Goal: Task Accomplishment & Management: Use online tool/utility

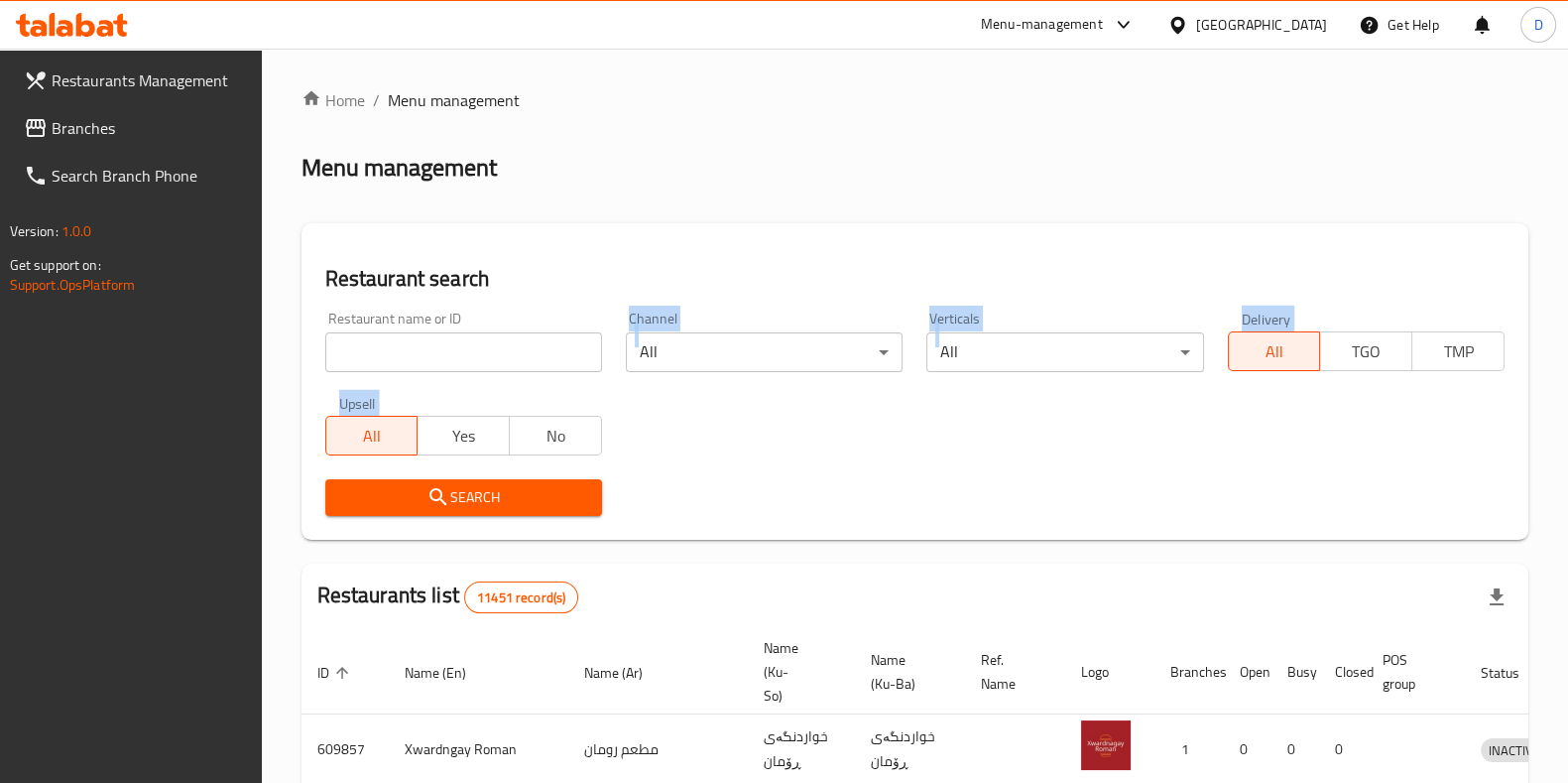
click at [546, 359] on div "Home / Menu management Menu management Restaurant search Restaurant name or ID …" at bounding box center [914, 731] width 1227 height 1287
click at [546, 359] on input "search" at bounding box center [463, 353] width 276 height 40
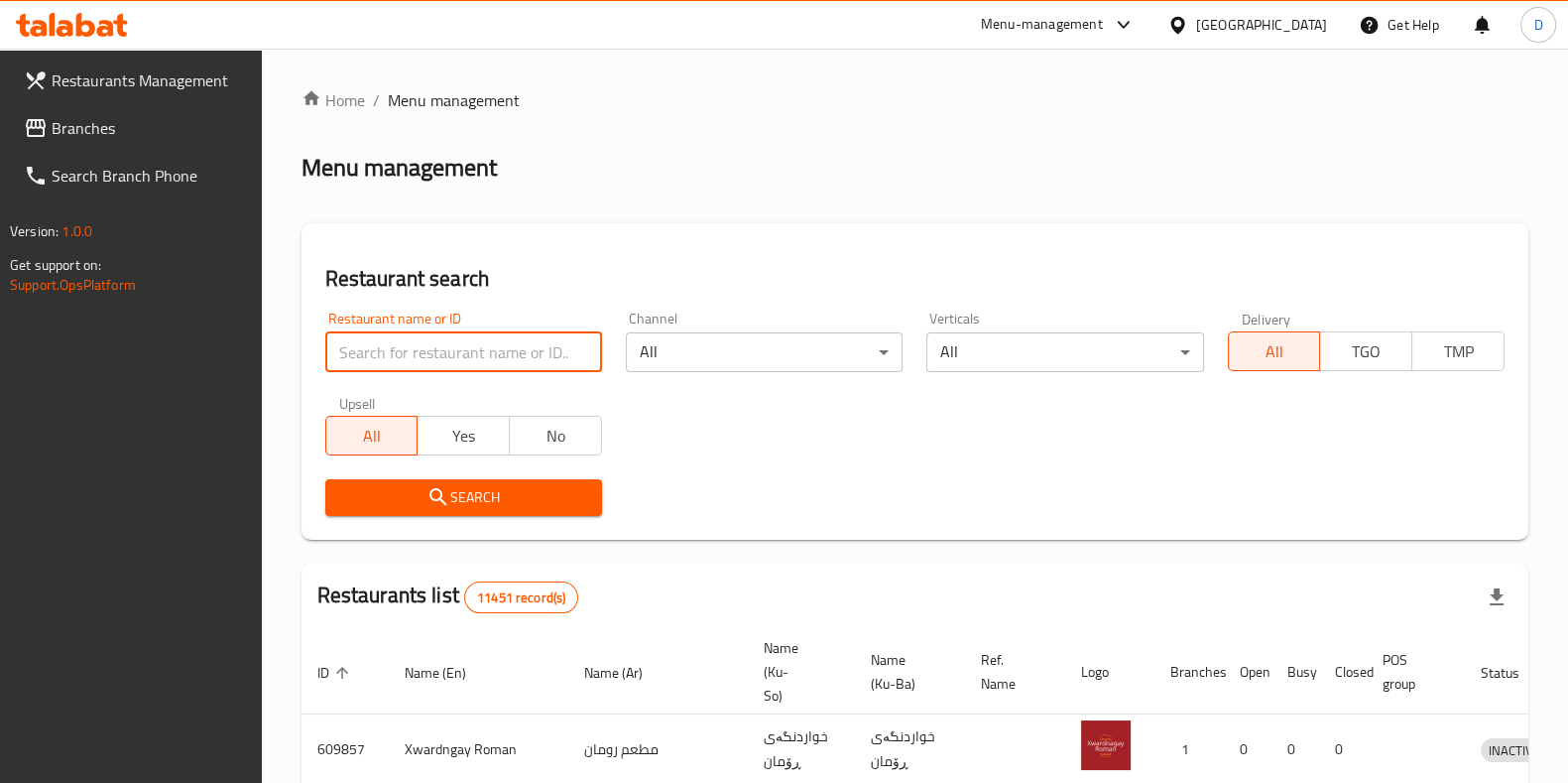
click at [379, 366] on input "search" at bounding box center [463, 353] width 276 height 40
type input "gas mashalla"
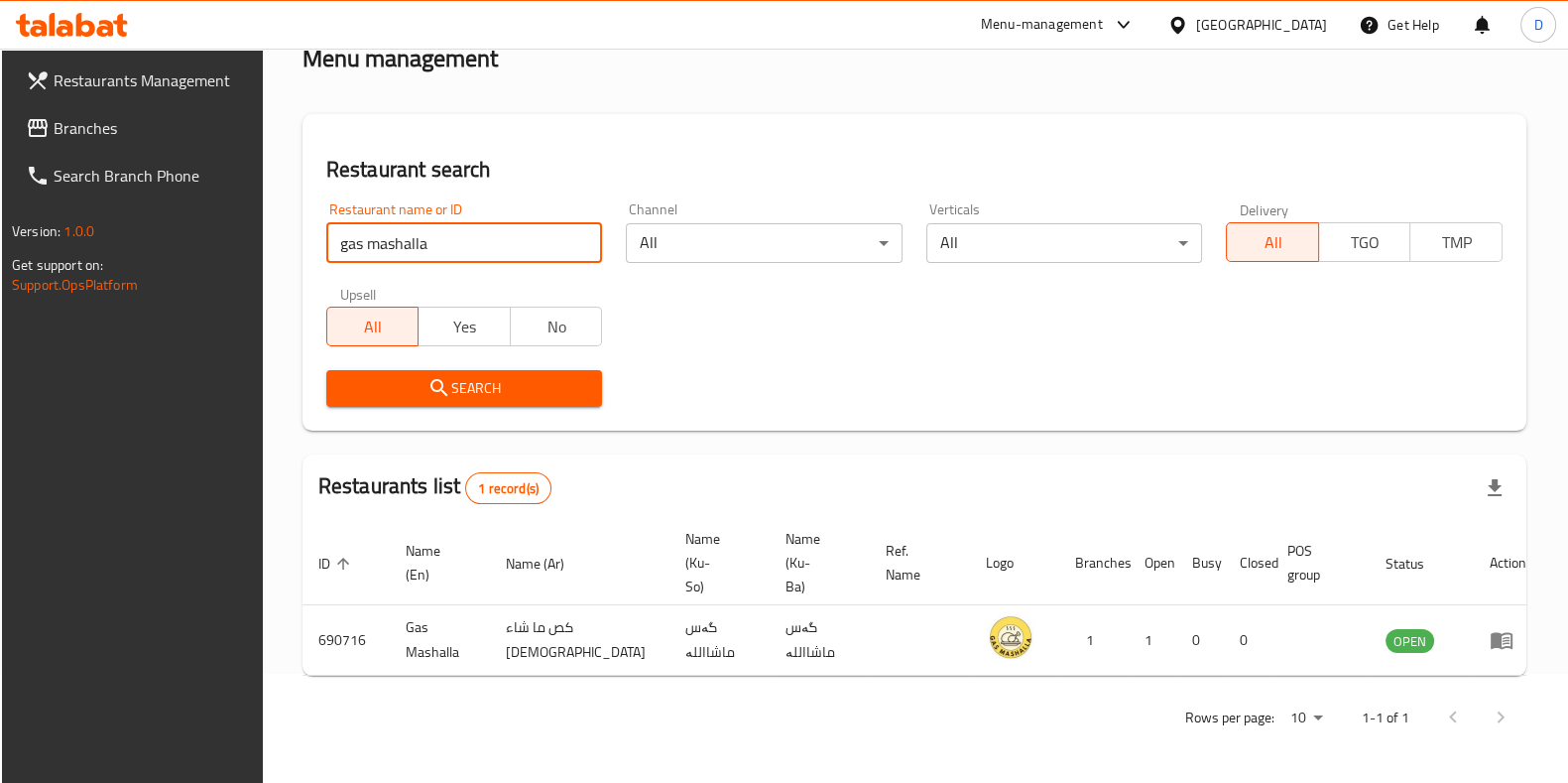
scroll to position [85, 0]
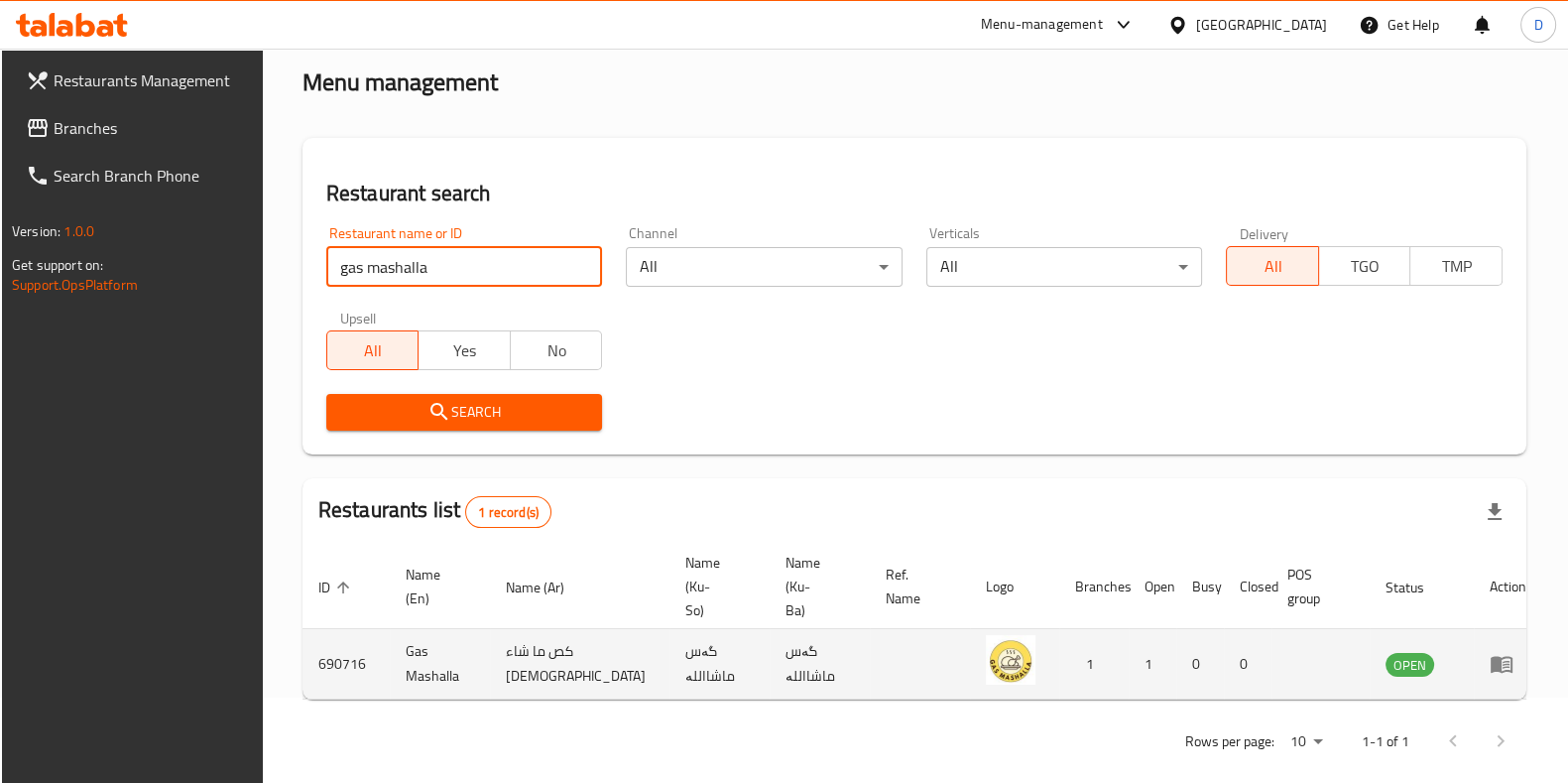
click at [1491, 652] on icon "enhanced table" at bounding box center [1501, 664] width 24 height 24
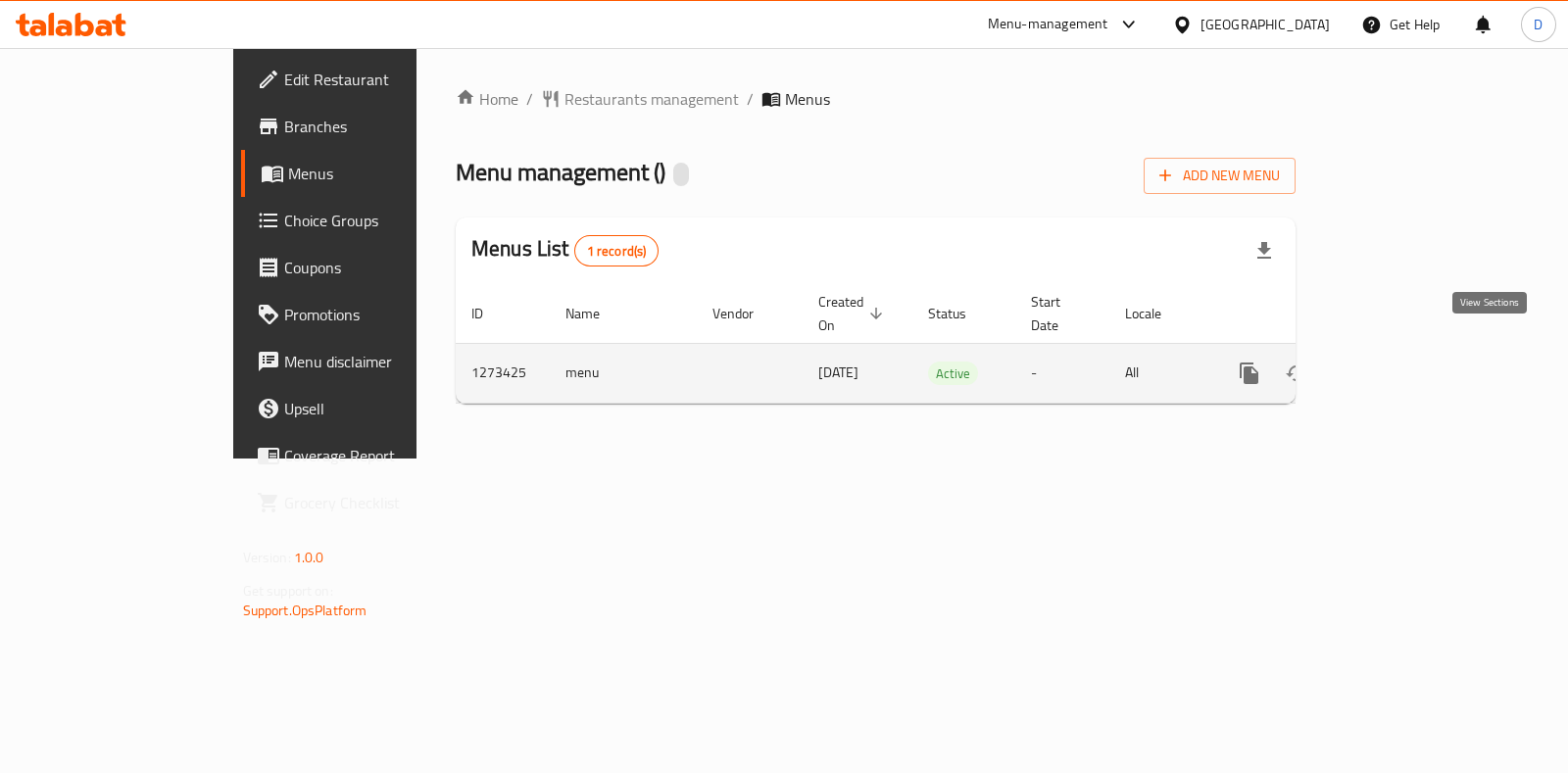
click at [1402, 362] on icon "enhanced table" at bounding box center [1390, 374] width 24 height 24
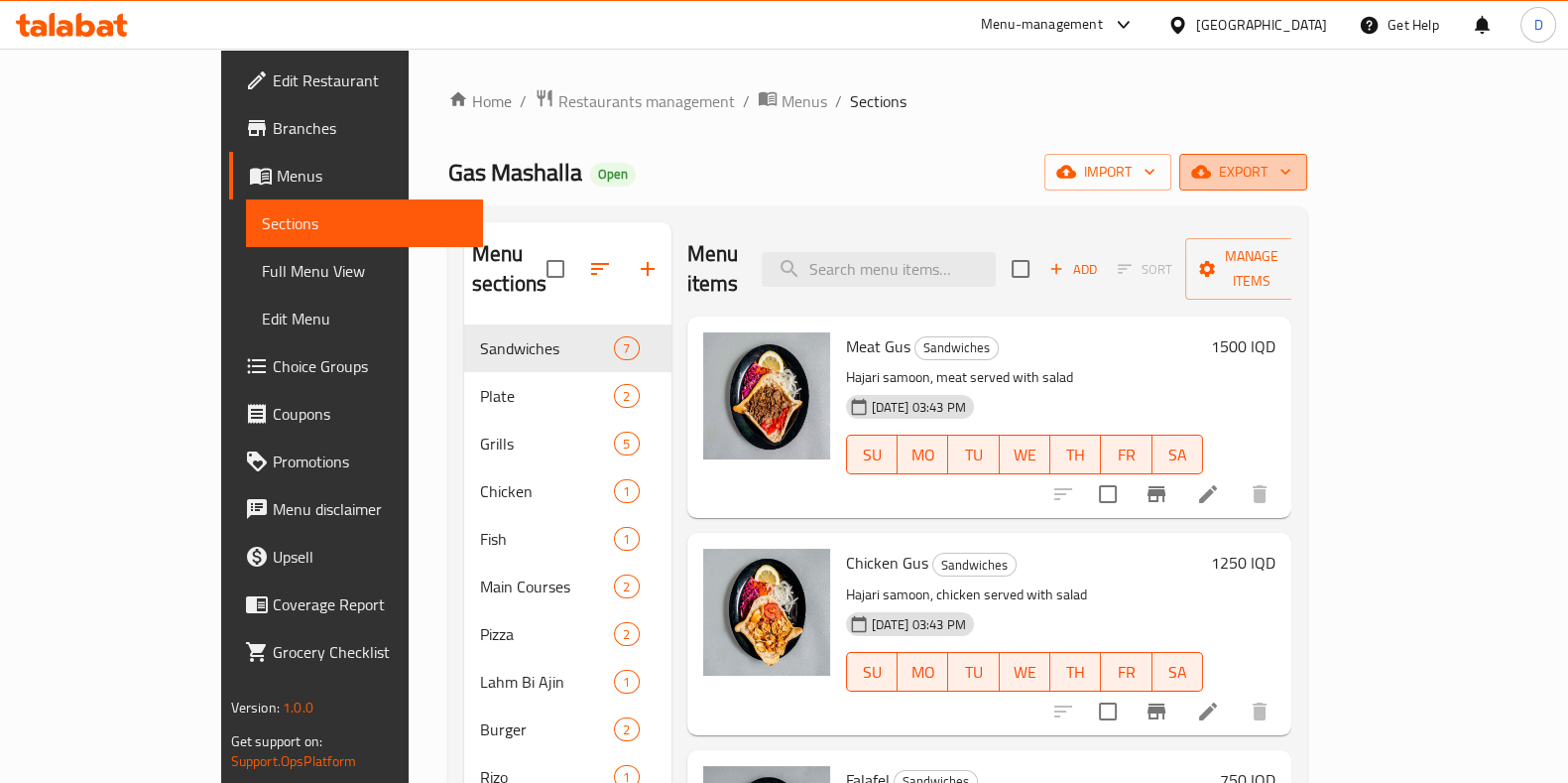
click at [1211, 182] on icon "button" at bounding box center [1201, 172] width 20 height 20
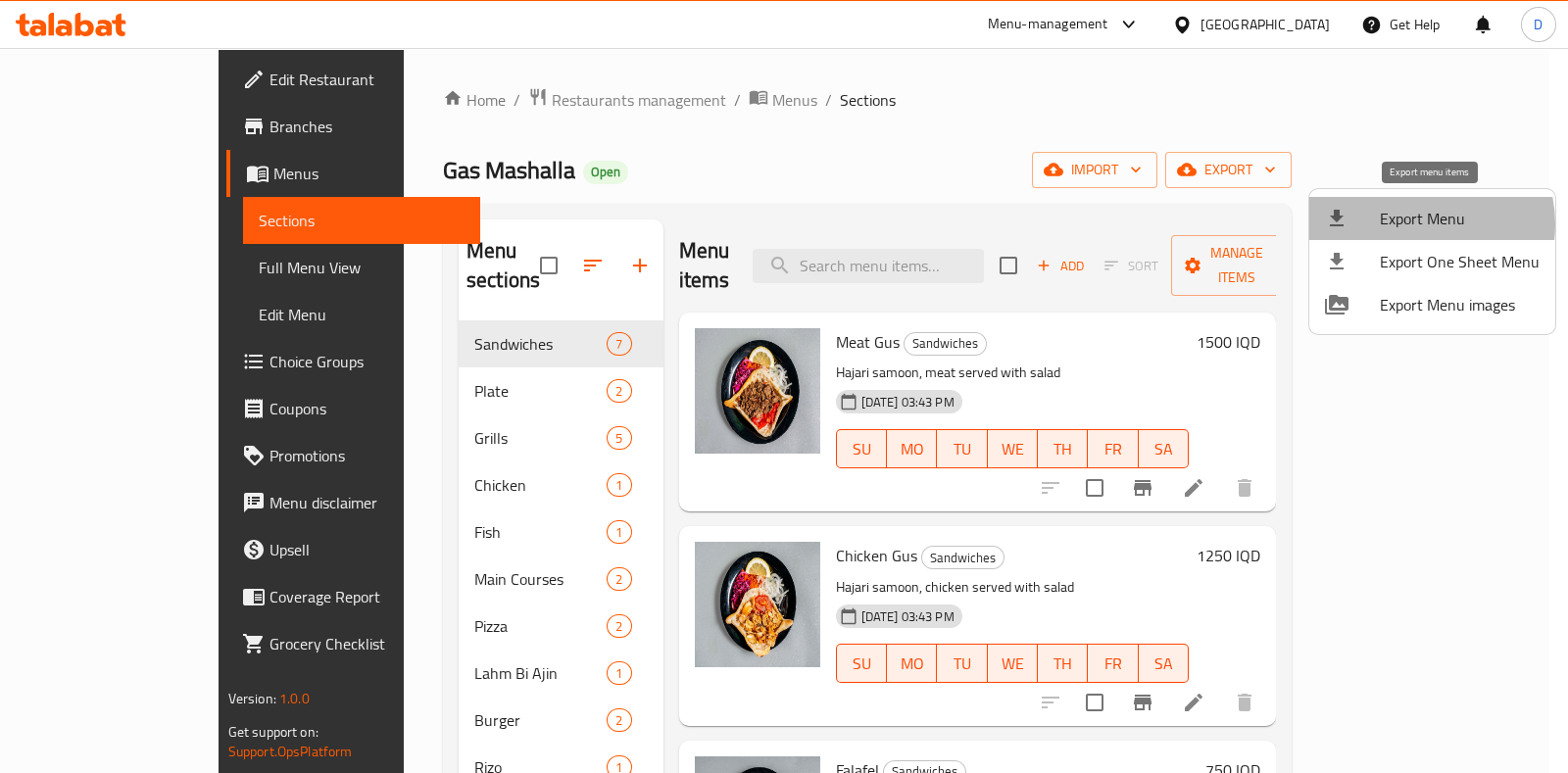
click at [1411, 225] on span "Export Menu" at bounding box center [1460, 219] width 160 height 24
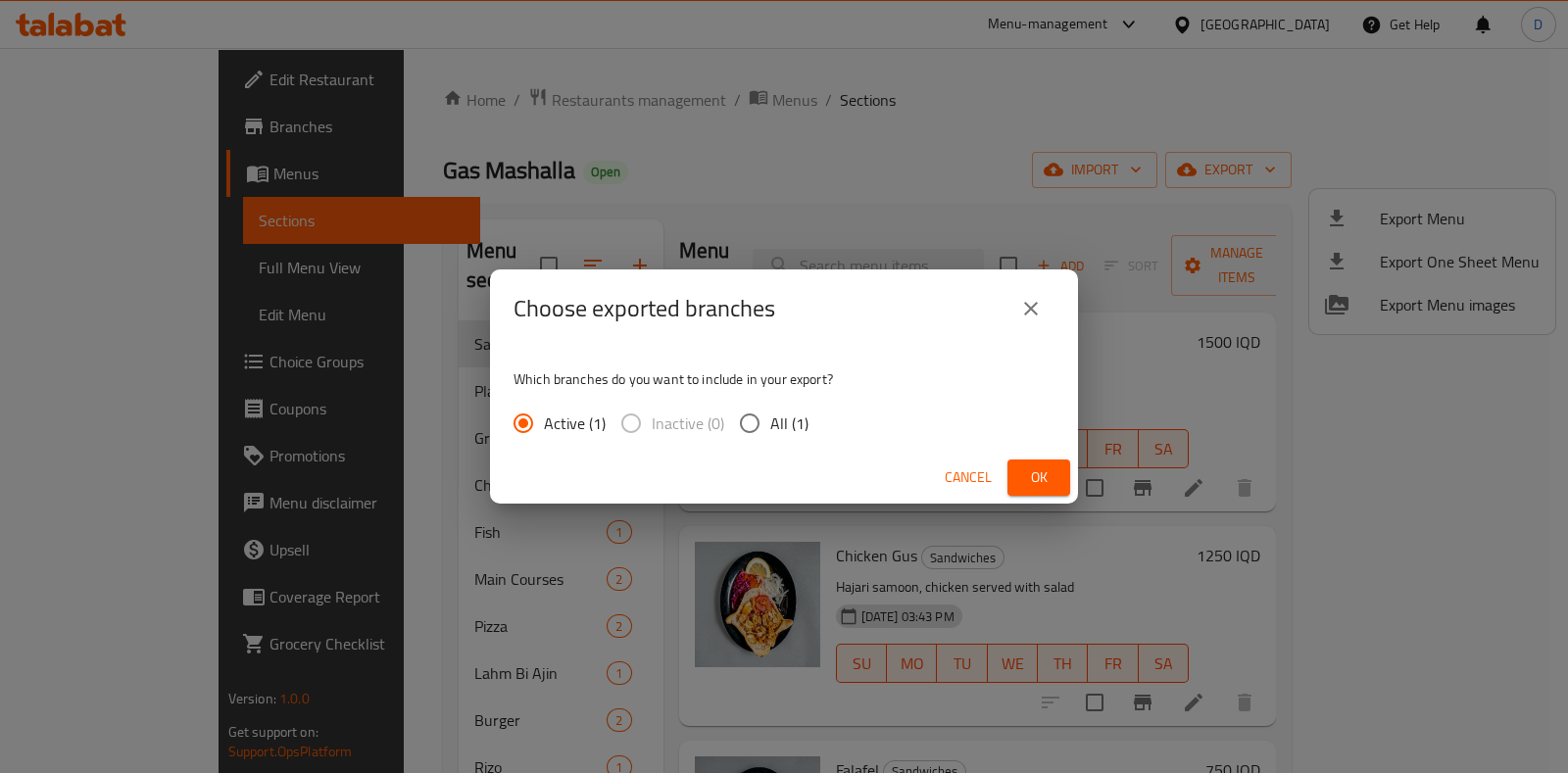
click at [1035, 476] on span "Ok" at bounding box center [1038, 477] width 32 height 25
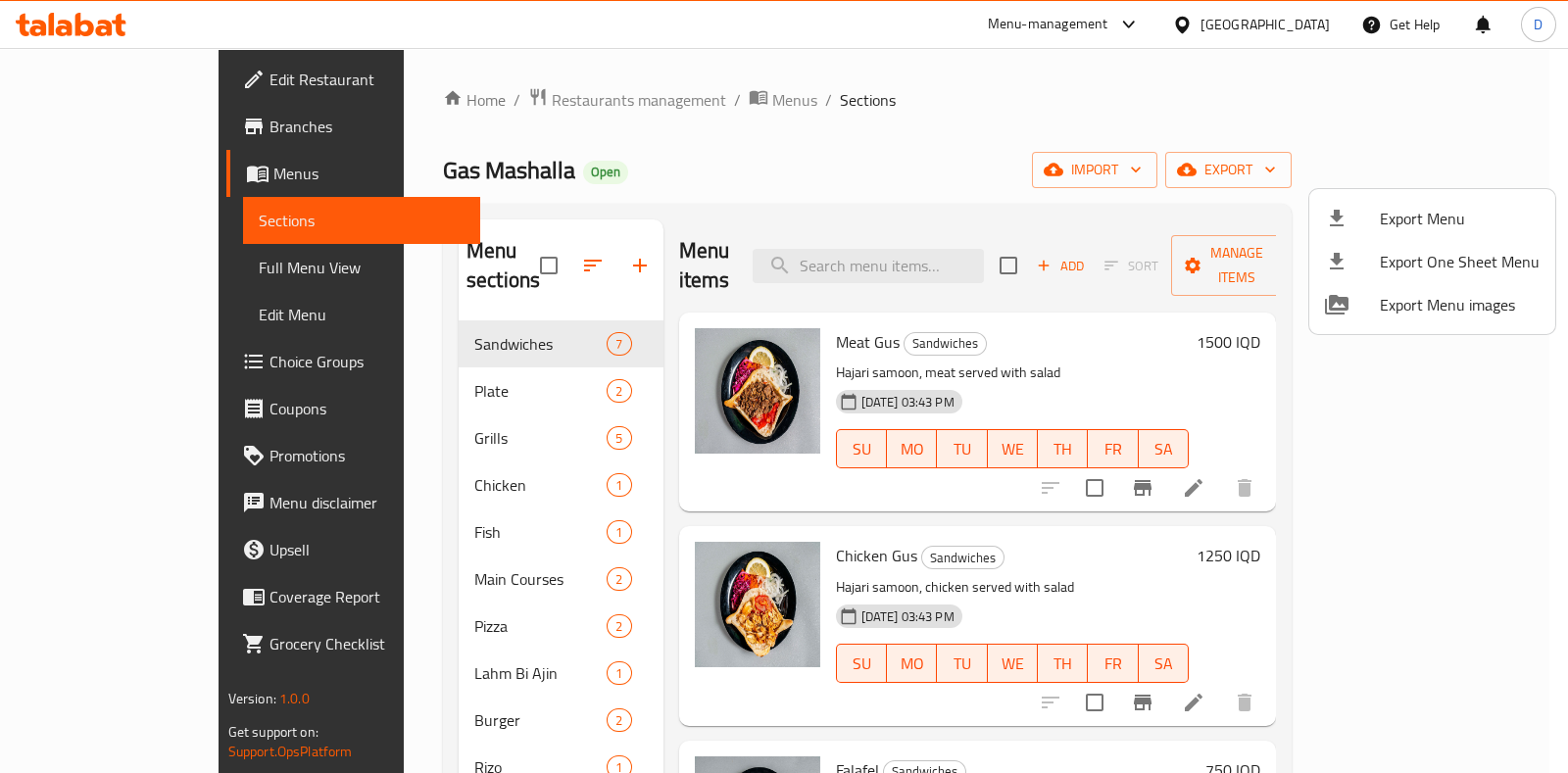
drag, startPoint x: 789, startPoint y: 85, endPoint x: 807, endPoint y: 76, distance: 20.1
click at [789, 85] on div at bounding box center [784, 386] width 1568 height 773
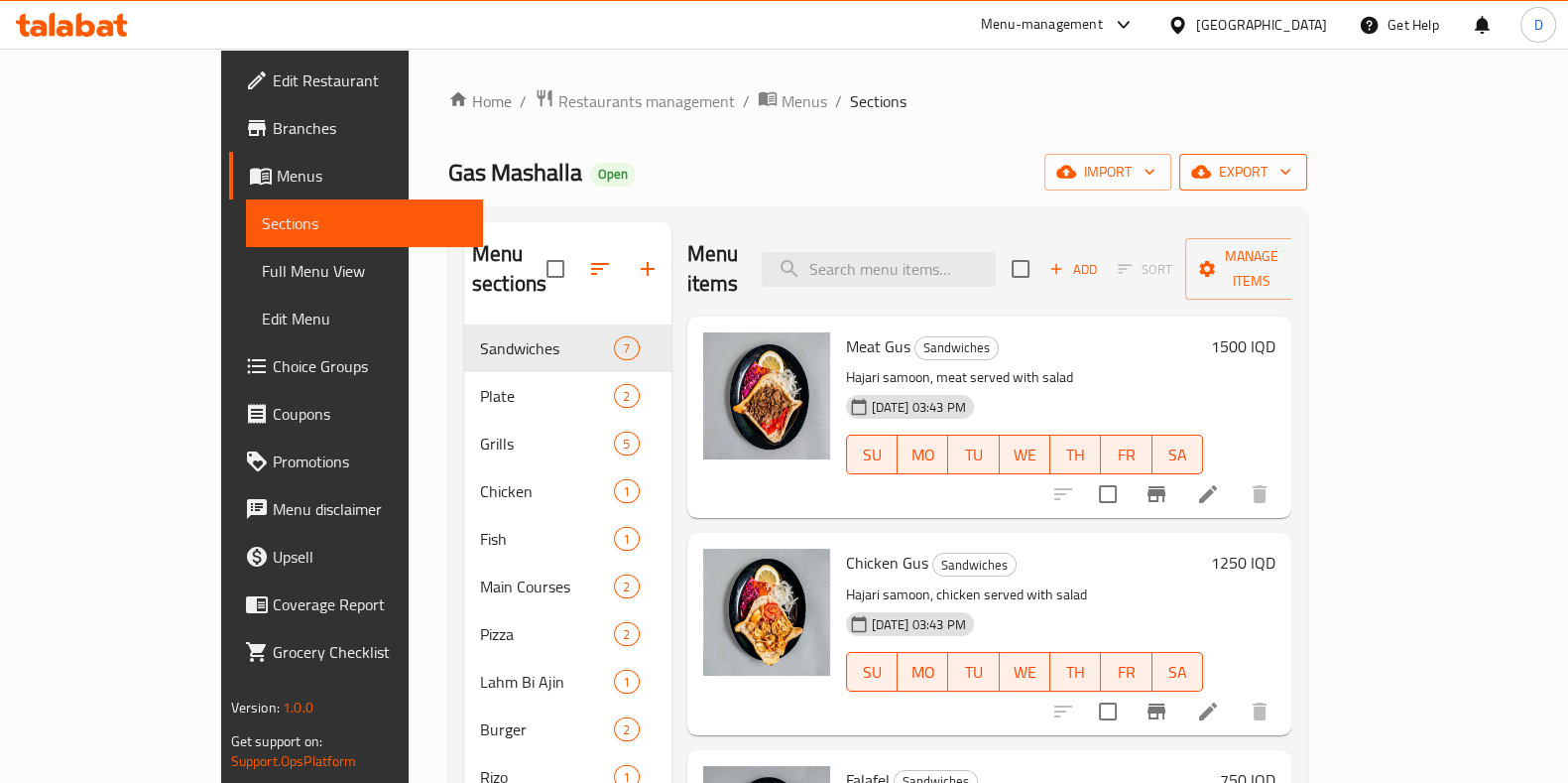
click at [1211, 174] on icon "button" at bounding box center [1201, 172] width 20 height 13
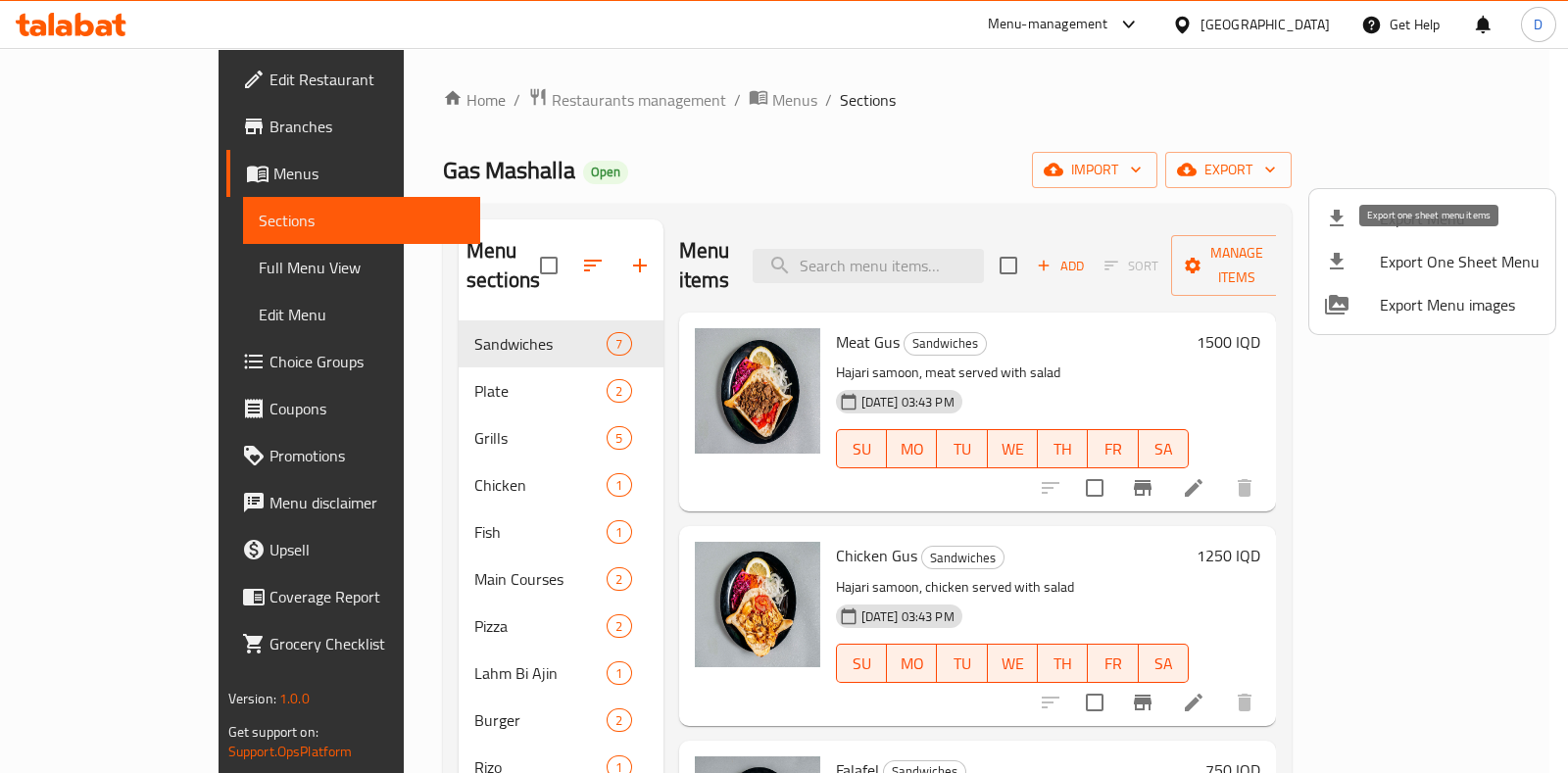
click at [1413, 306] on span "Export Menu images" at bounding box center [1460, 305] width 160 height 24
click at [684, 574] on div at bounding box center [784, 386] width 1568 height 773
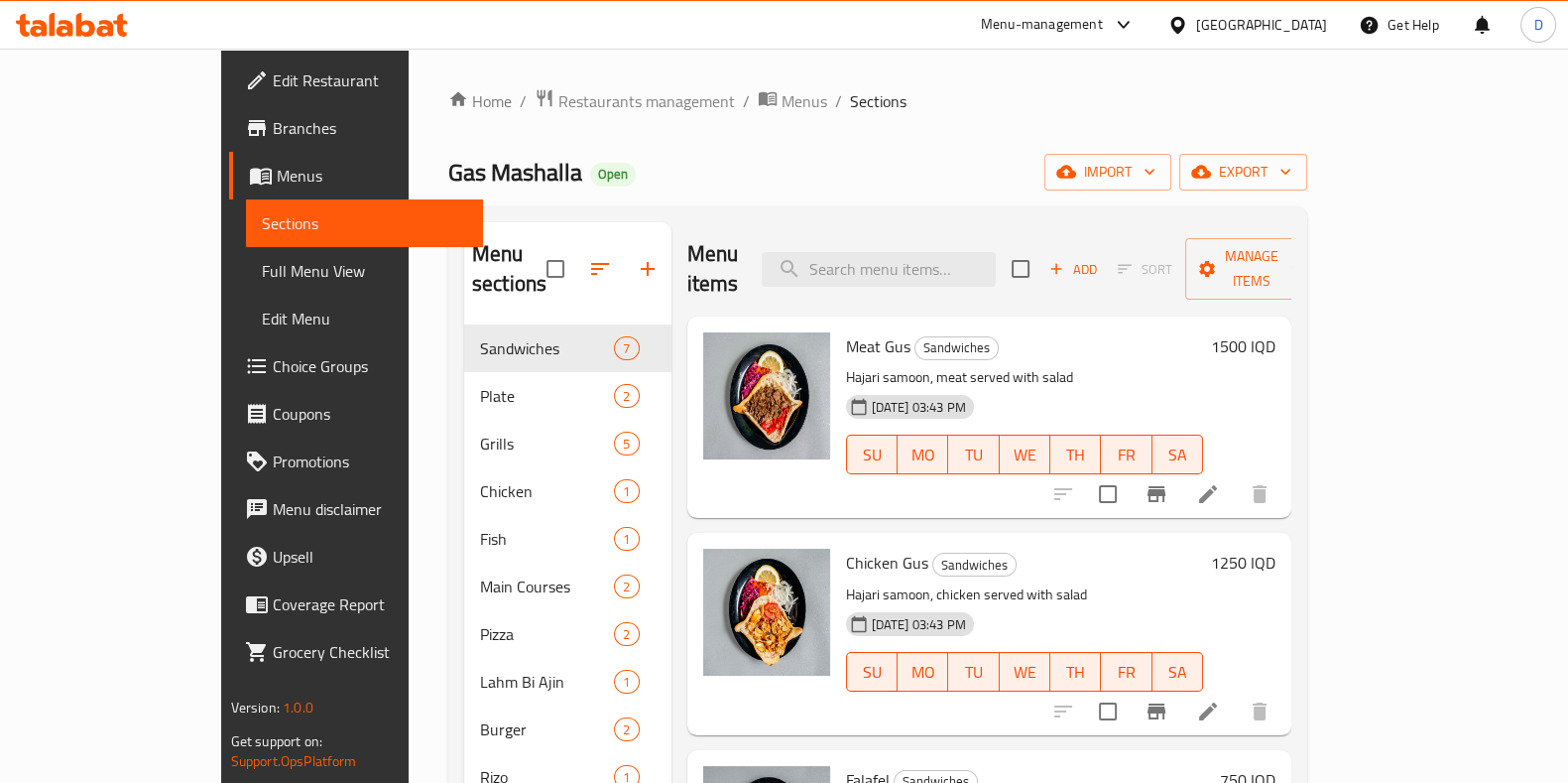
click at [703, 581] on img at bounding box center [766, 611] width 127 height 127
drag, startPoint x: 693, startPoint y: 581, endPoint x: 481, endPoint y: 419, distance: 266.8
click at [481, 431] on span "Grills" at bounding box center [547, 443] width 134 height 24
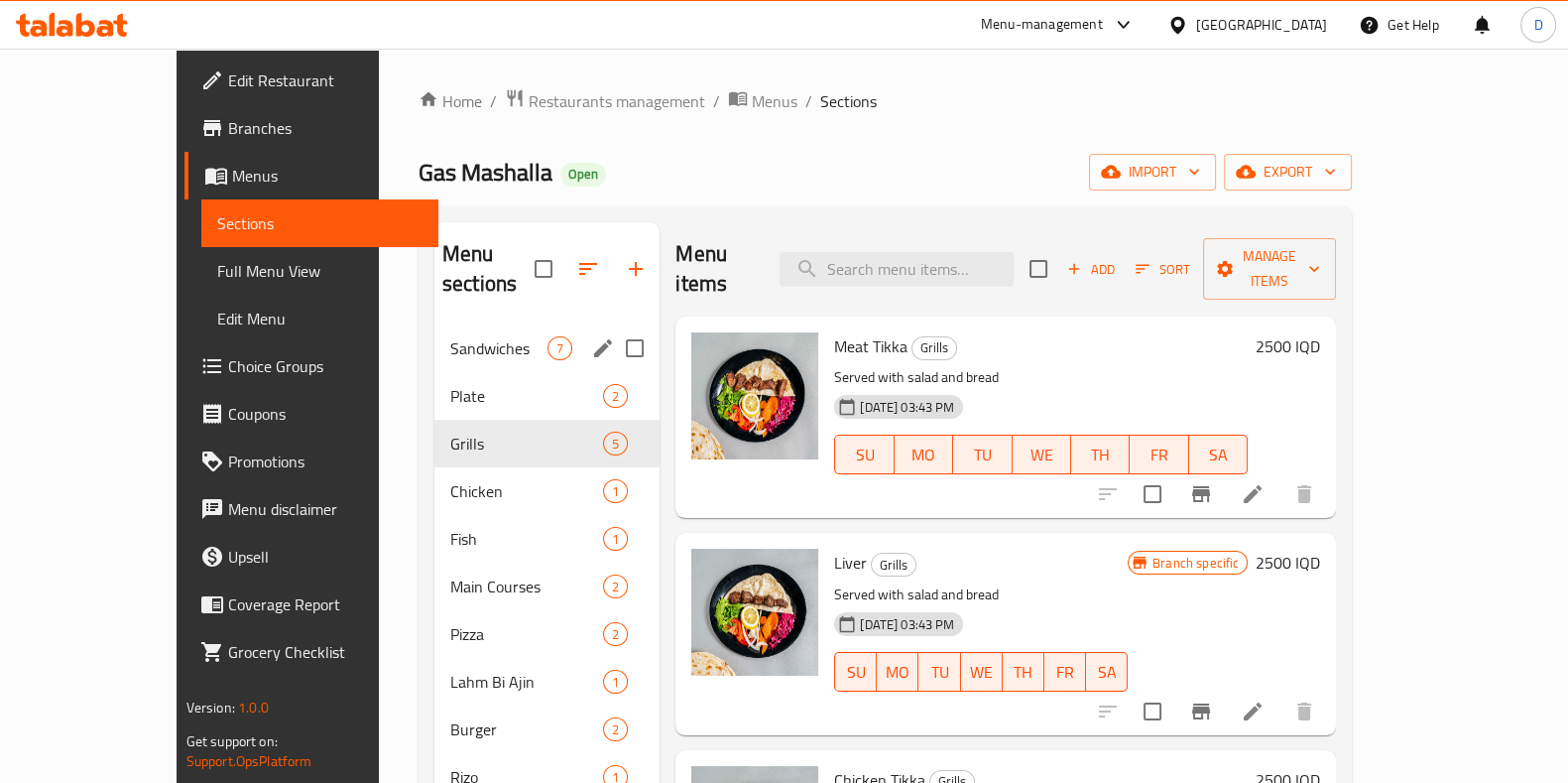
click at [450, 337] on span "Sandwiches" at bounding box center [498, 349] width 97 height 24
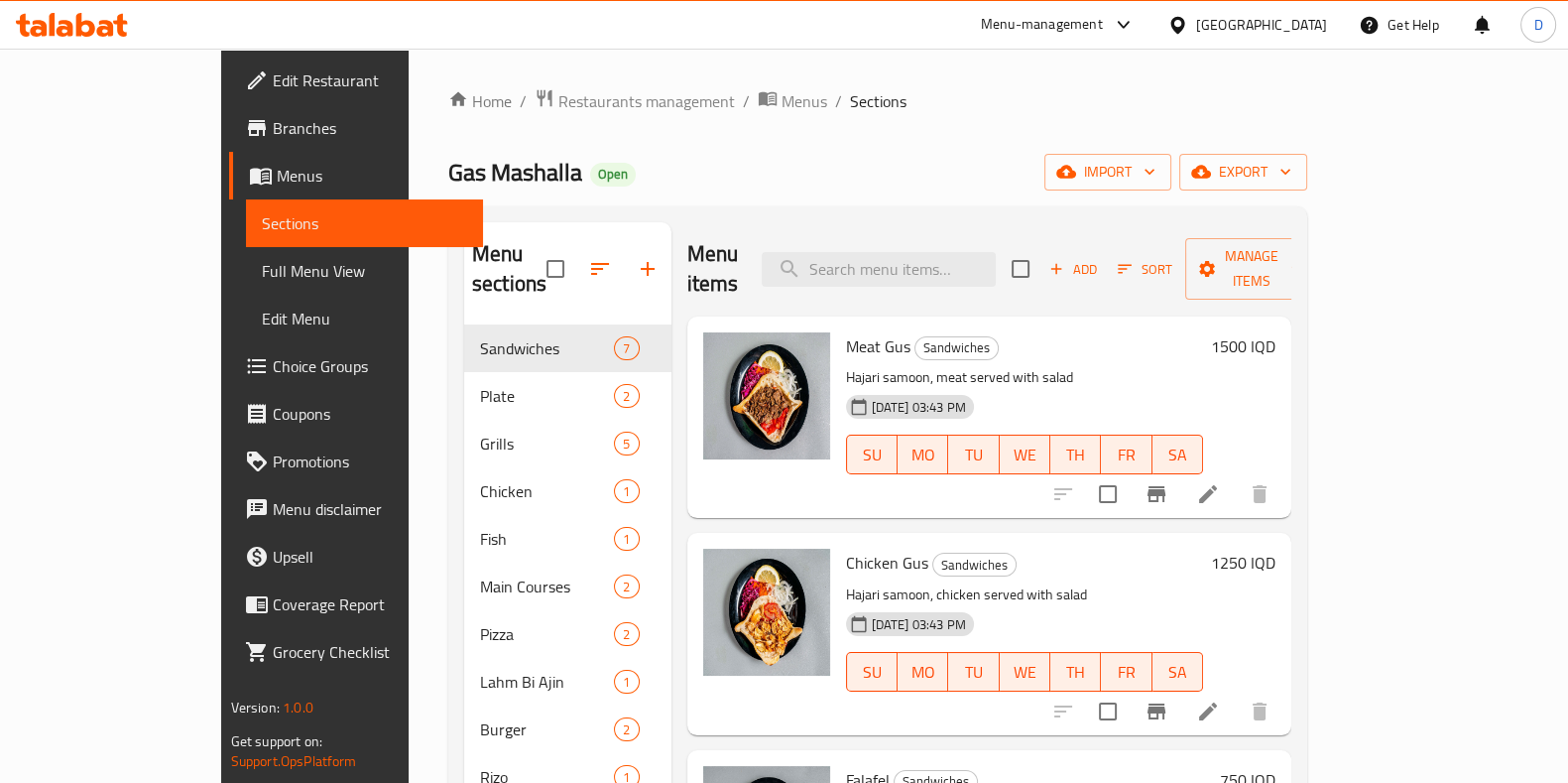
click at [1103, 30] on div "Menu-management" at bounding box center [1042, 25] width 122 height 24
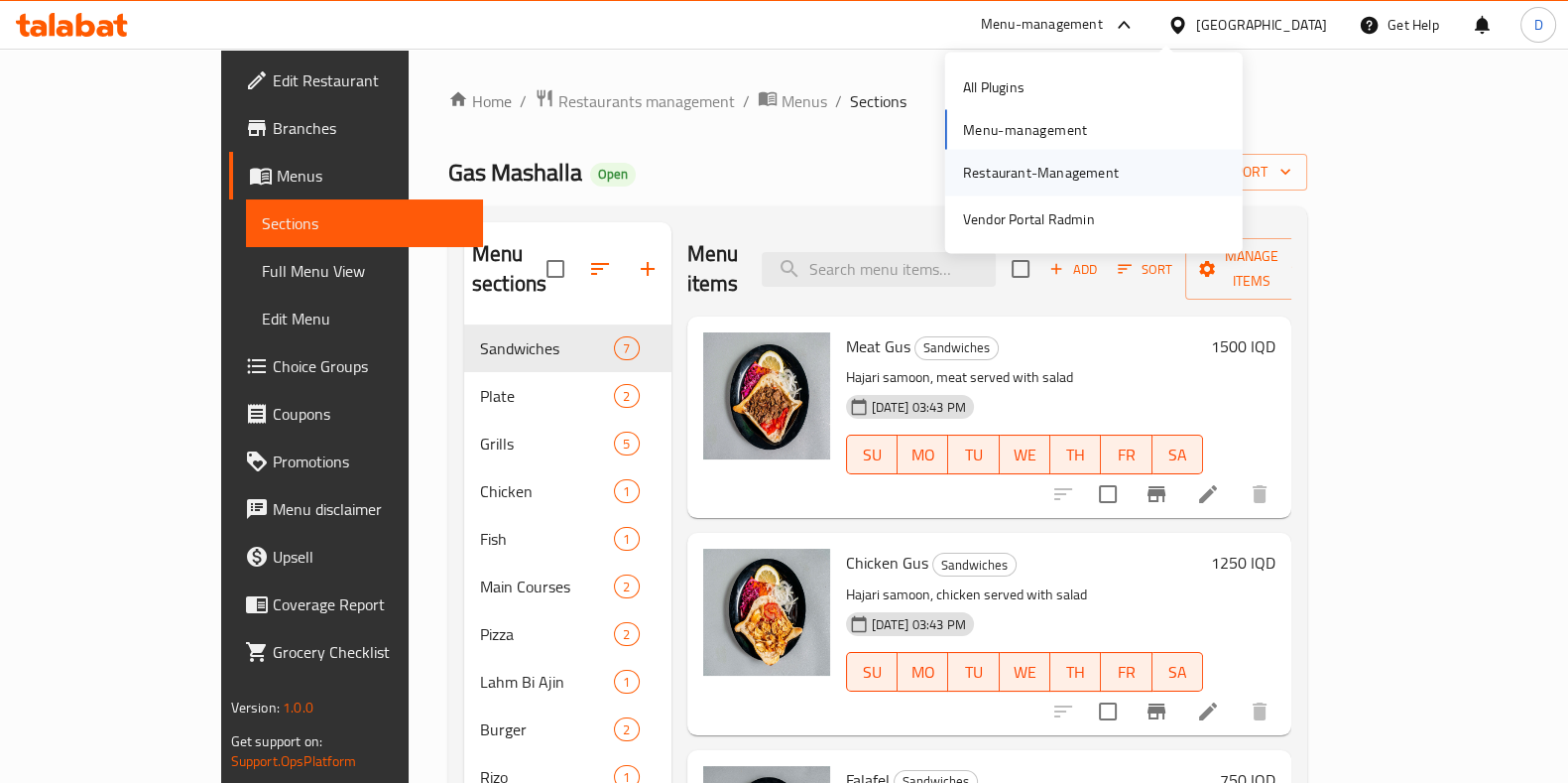
click at [1051, 181] on div "Restaurant-Management" at bounding box center [1041, 173] width 156 height 22
